Goal: Transaction & Acquisition: Obtain resource

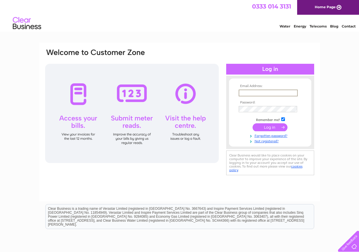
click at [261, 94] on input "text" at bounding box center [267, 93] width 59 height 7
type input "[EMAIL_ADDRESS][DOMAIN_NAME]"
click at [252, 123] on input "submit" at bounding box center [269, 127] width 35 height 8
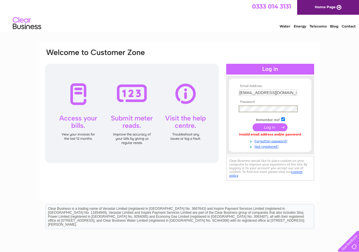
click at [252, 123] on input "submit" at bounding box center [269, 127] width 35 height 8
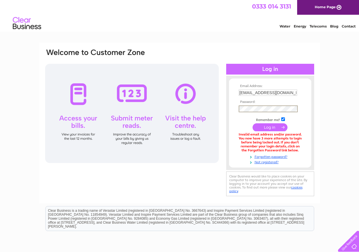
click at [252, 123] on input "submit" at bounding box center [269, 127] width 35 height 8
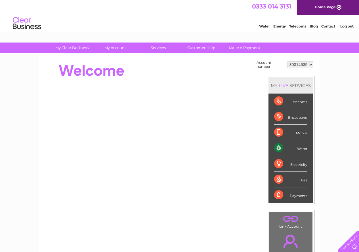
click at [311, 65] on select "30314535 30317824" at bounding box center [300, 64] width 26 height 7
click at [287, 61] on select "30314535 30317824" at bounding box center [300, 64] width 26 height 7
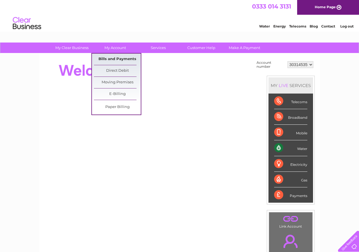
click at [115, 56] on link "Bills and Payments" at bounding box center [117, 59] width 47 height 11
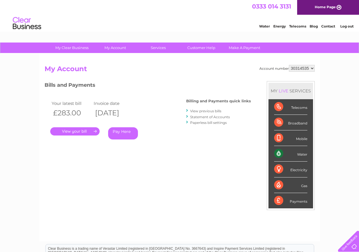
click at [77, 131] on link "." at bounding box center [74, 131] width 49 height 8
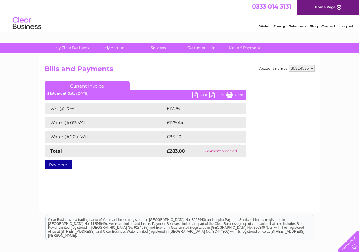
click at [198, 94] on link "PDF" at bounding box center [200, 96] width 17 height 8
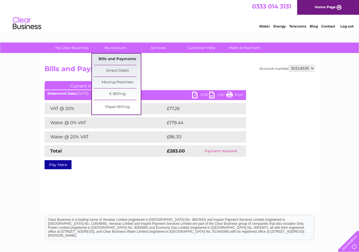
click at [120, 59] on link "Bills and Payments" at bounding box center [117, 59] width 47 height 11
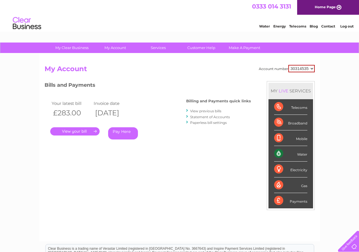
click at [205, 110] on link "View previous bills" at bounding box center [205, 111] width 31 height 4
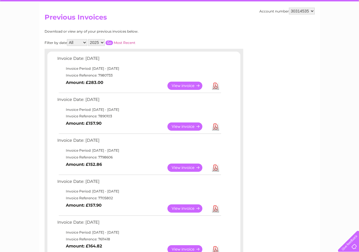
scroll to position [85, 0]
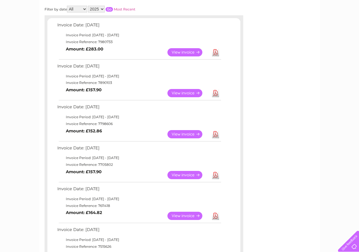
click at [194, 93] on link "View" at bounding box center [188, 93] width 42 height 8
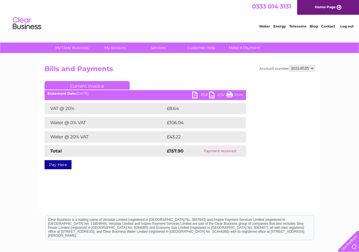
click at [194, 93] on link "PDF" at bounding box center [200, 96] width 17 height 8
